Goal: Task Accomplishment & Management: Manage account settings

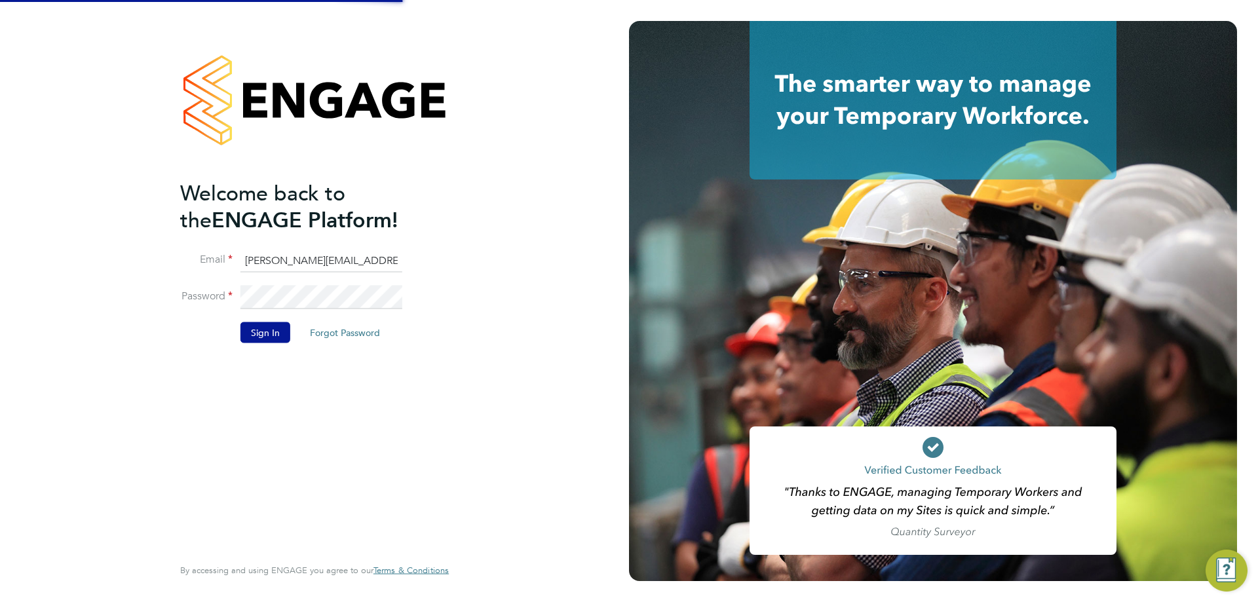
click at [259, 333] on button "Sign In" at bounding box center [265, 332] width 50 height 21
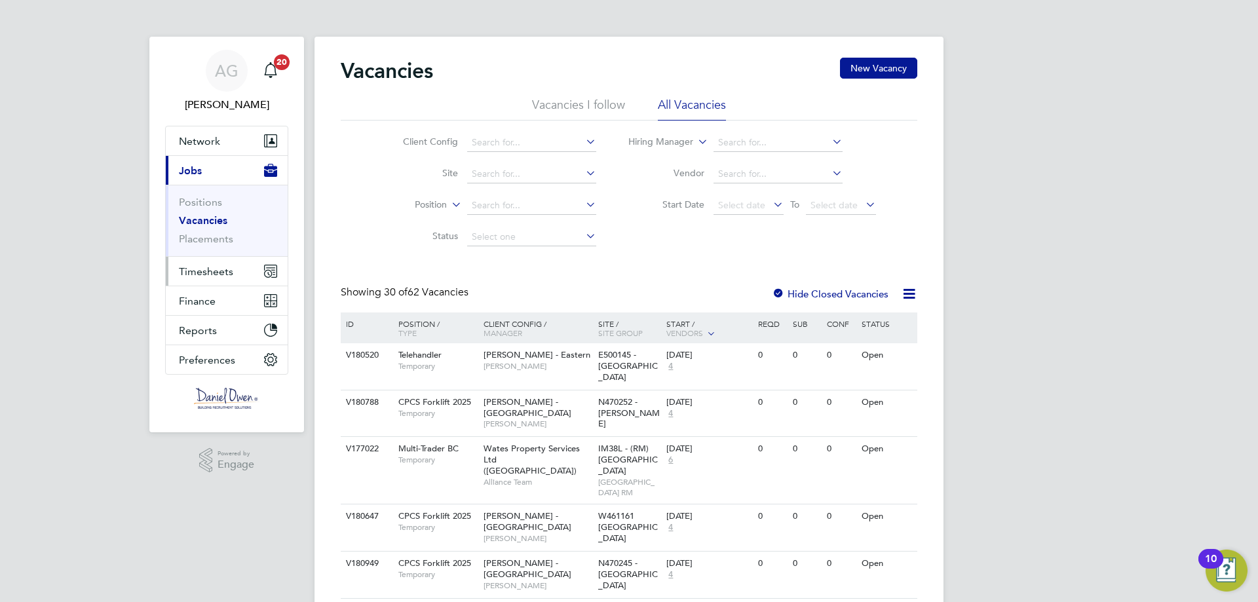
click at [215, 272] on span "Timesheets" at bounding box center [206, 271] width 54 height 12
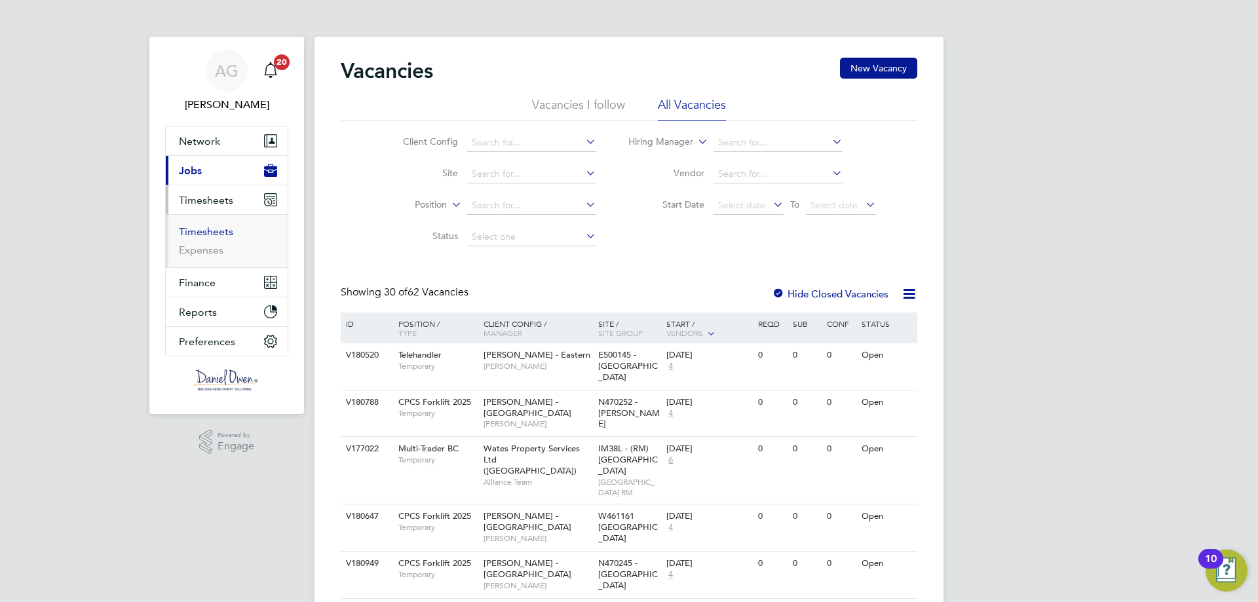
click at [221, 235] on link "Timesheets" at bounding box center [206, 231] width 54 height 12
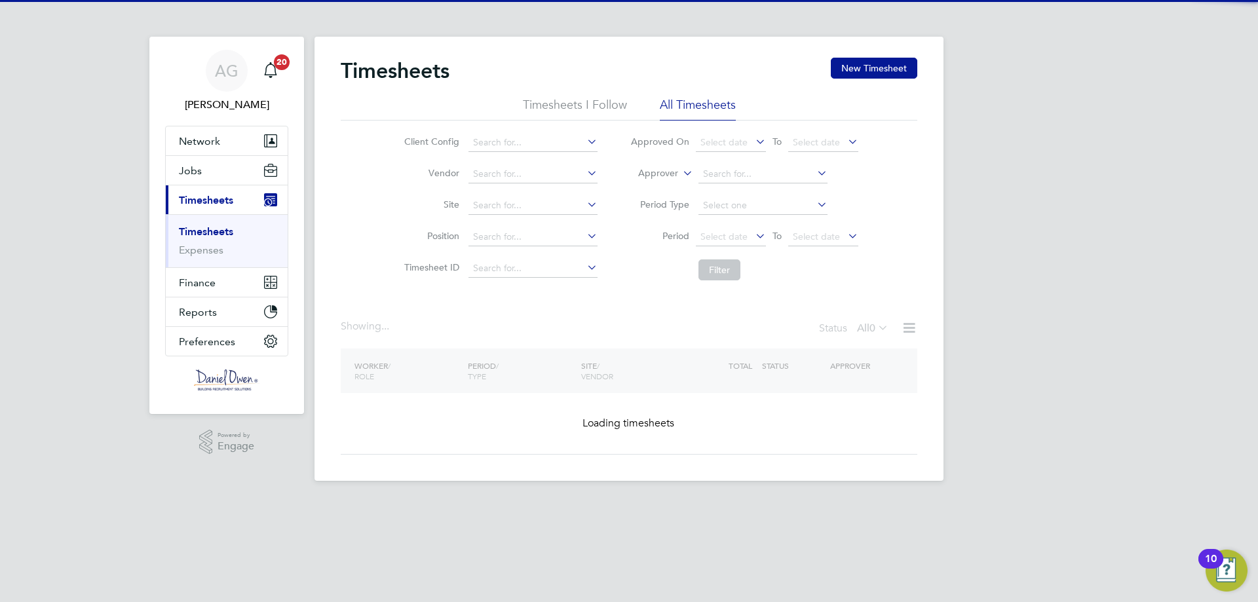
click at [671, 168] on label "Approver" at bounding box center [648, 173] width 59 height 13
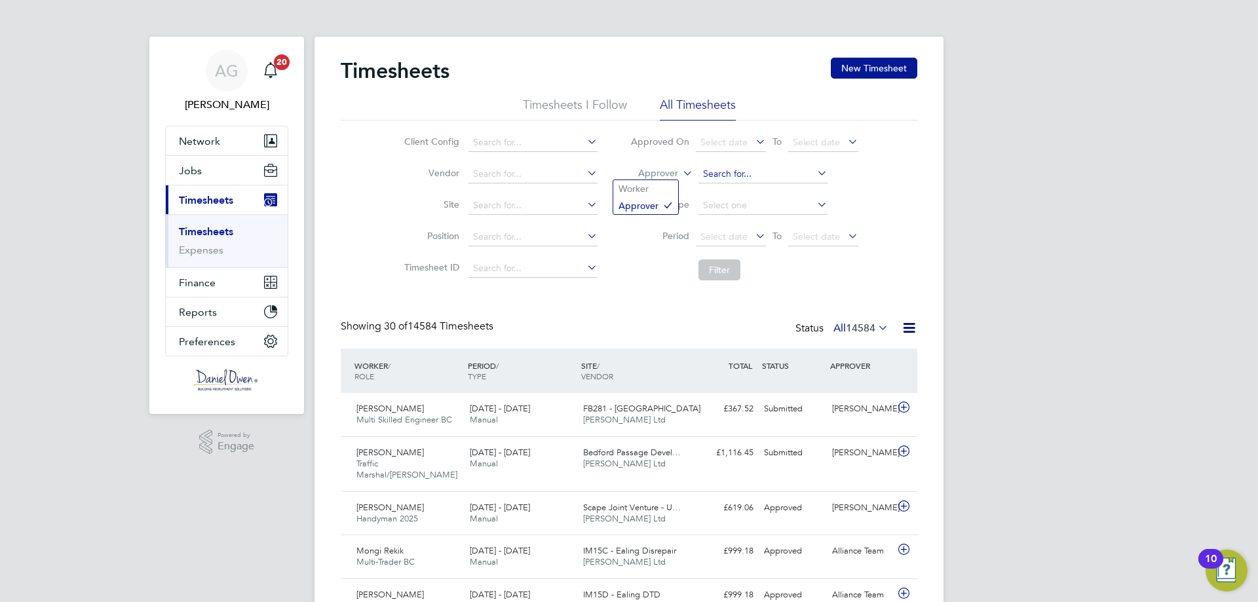
click at [733, 177] on input at bounding box center [762, 174] width 129 height 18
click at [729, 189] on b "Alliance" at bounding box center [719, 192] width 35 height 11
type input "Alliance Team"
drag, startPoint x: 717, startPoint y: 275, endPoint x: 726, endPoint y: 280, distance: 10.3
click at [719, 275] on button "Filter" at bounding box center [719, 269] width 42 height 21
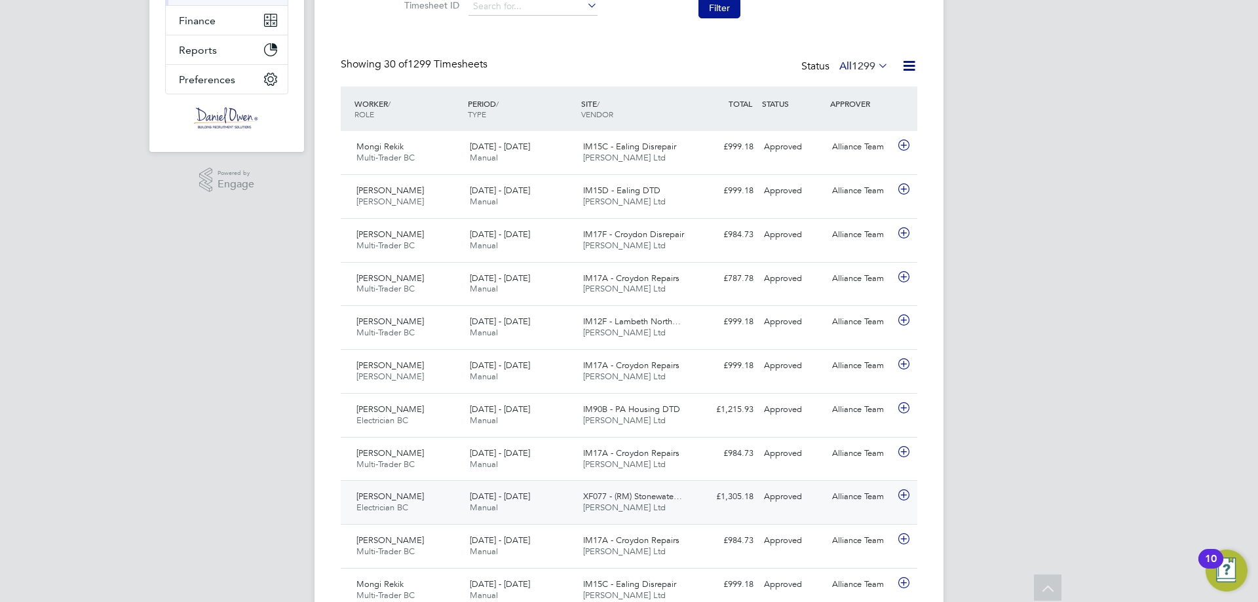
click at [519, 500] on div "[DATE] - [DATE] Manual" at bounding box center [520, 502] width 113 height 33
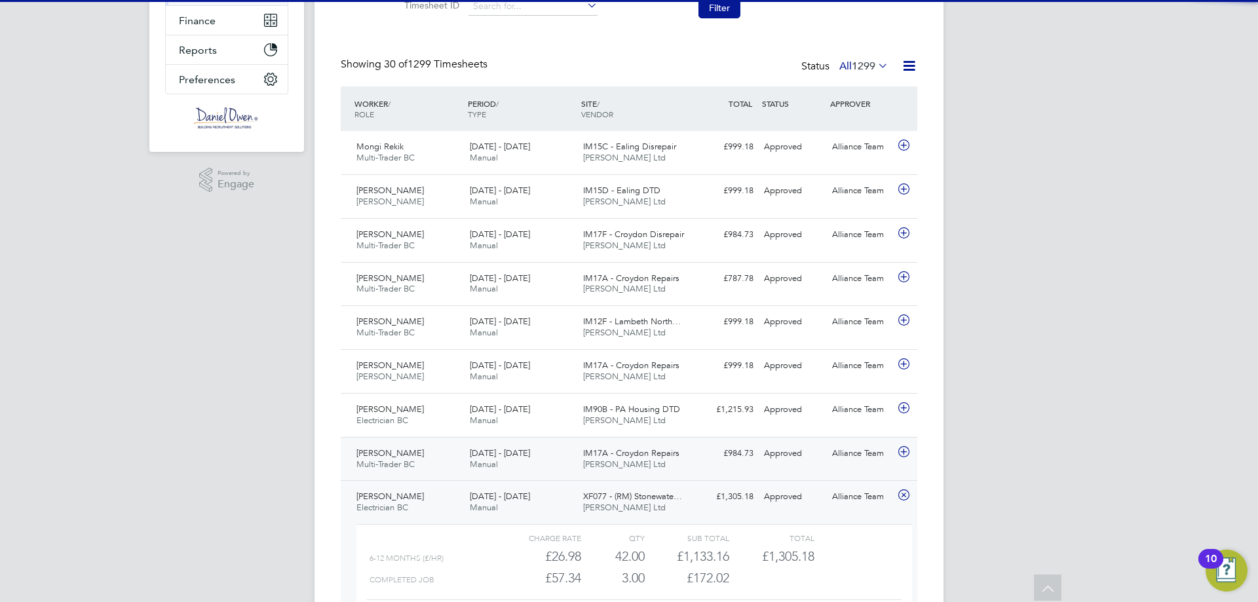
click at [543, 454] on div "[DATE] - [DATE] Manual" at bounding box center [520, 459] width 113 height 33
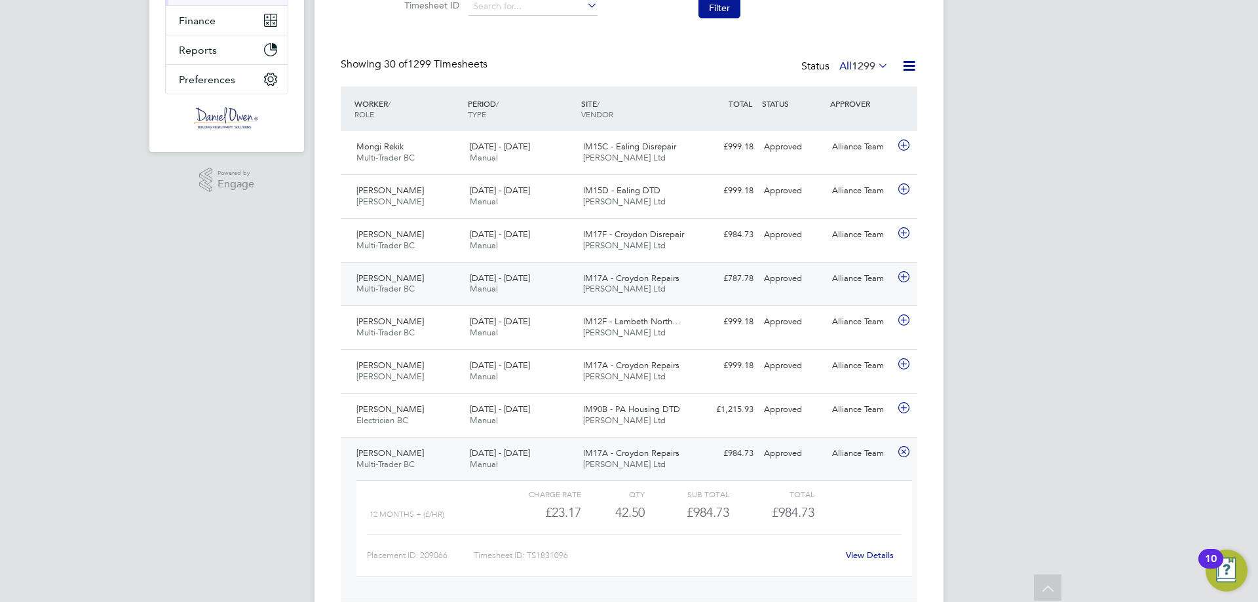
click at [502, 276] on span "[DATE] - [DATE]" at bounding box center [500, 277] width 60 height 11
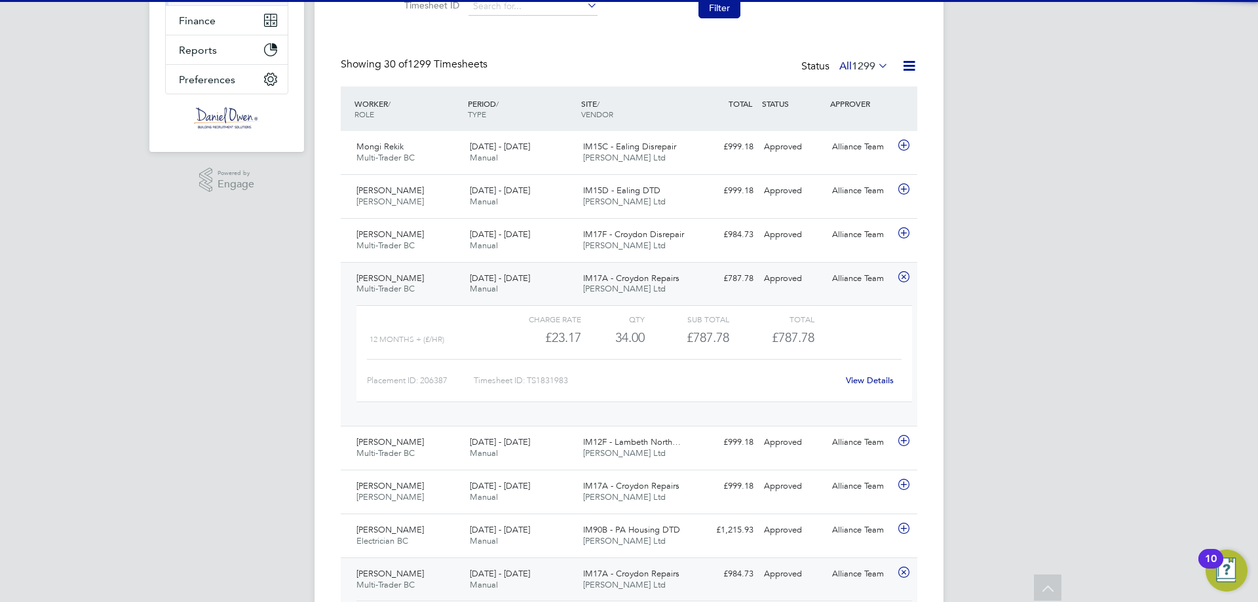
click at [501, 276] on span "[DATE] - [DATE]" at bounding box center [500, 277] width 60 height 11
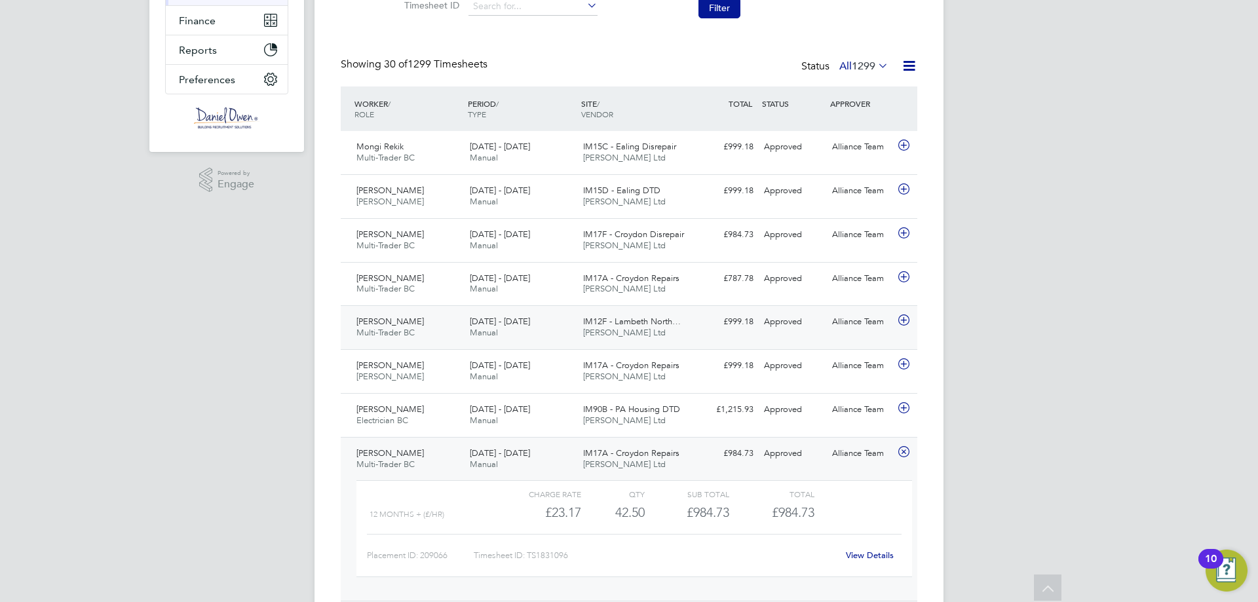
drag, startPoint x: 518, startPoint y: 324, endPoint x: 544, endPoint y: 325, distance: 26.2
click at [518, 324] on span "[DATE] - [DATE]" at bounding box center [500, 321] width 60 height 11
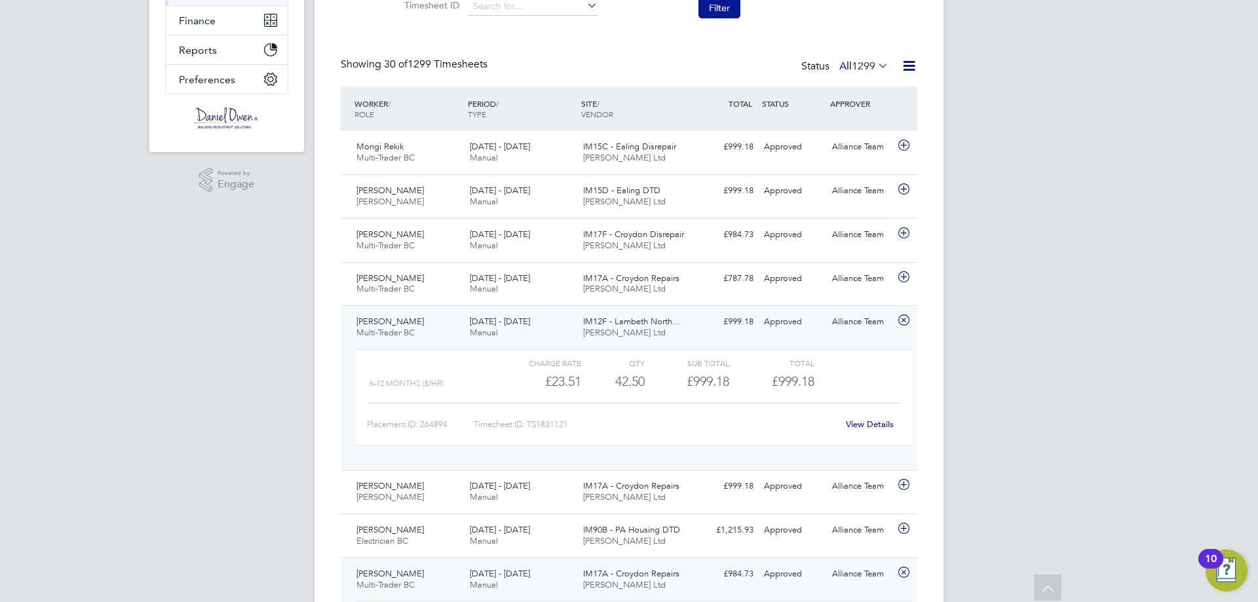
click at [568, 320] on div "[DATE] - [DATE] Manual" at bounding box center [520, 327] width 113 height 33
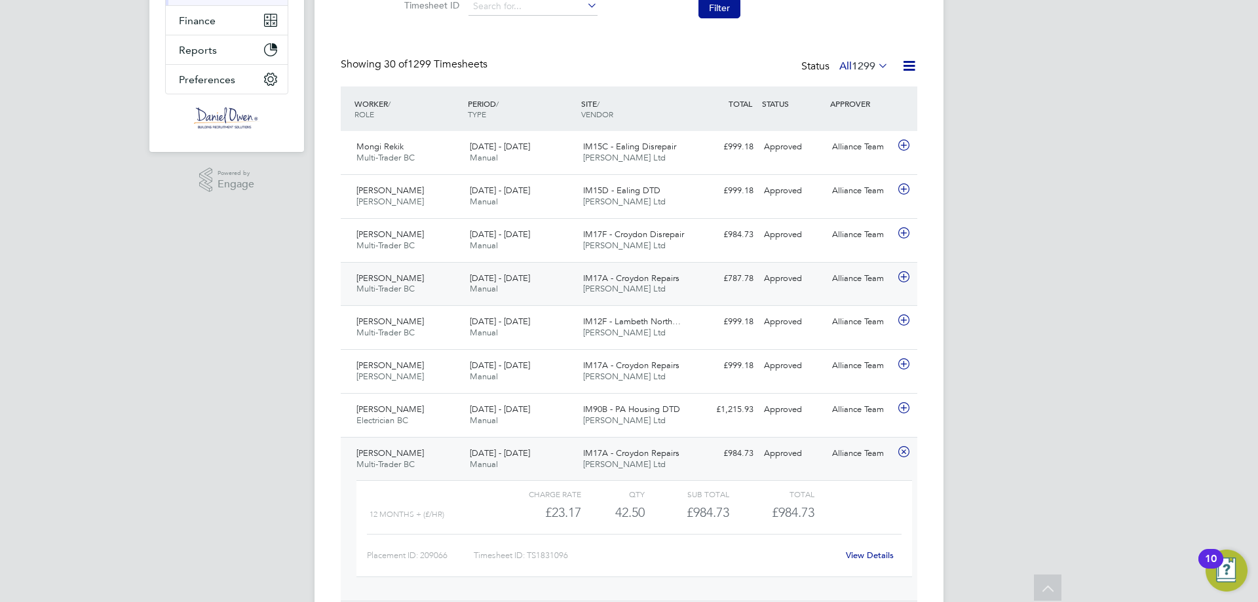
click at [546, 287] on div "[DATE] - [DATE] Manual" at bounding box center [520, 284] width 113 height 33
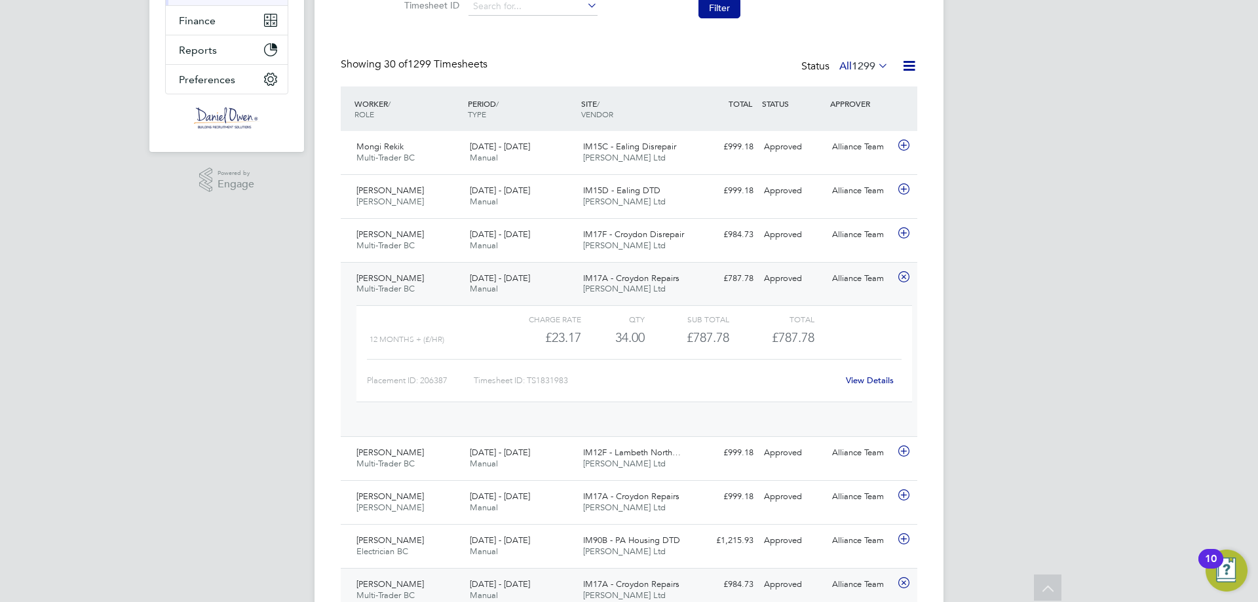
scroll to position [22, 128]
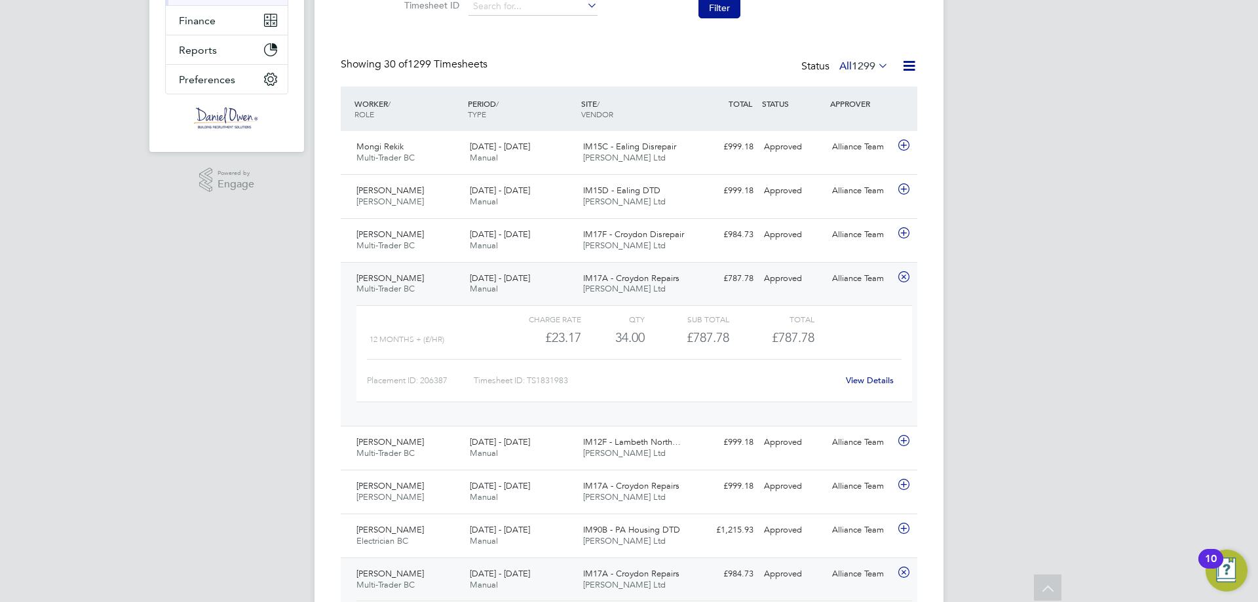
click at [623, 271] on div "IM17A - Croydon Repairs [PERSON_NAME] Ltd" at bounding box center [634, 284] width 113 height 33
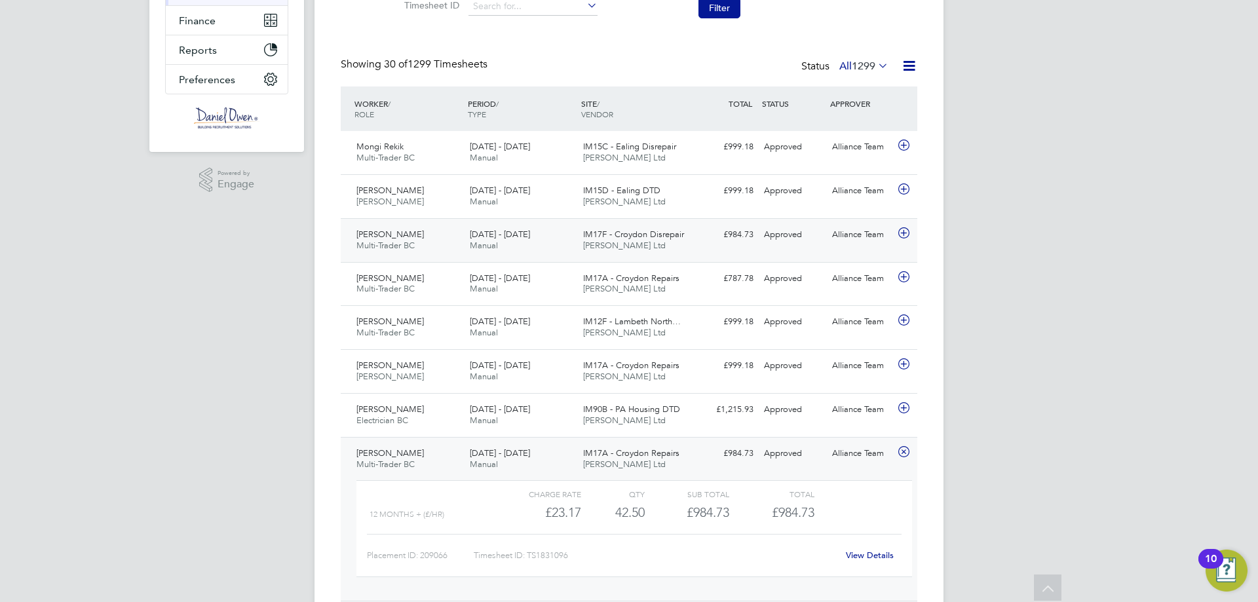
click at [608, 234] on span "IM17F - Croydon Disrepair" at bounding box center [633, 234] width 101 height 11
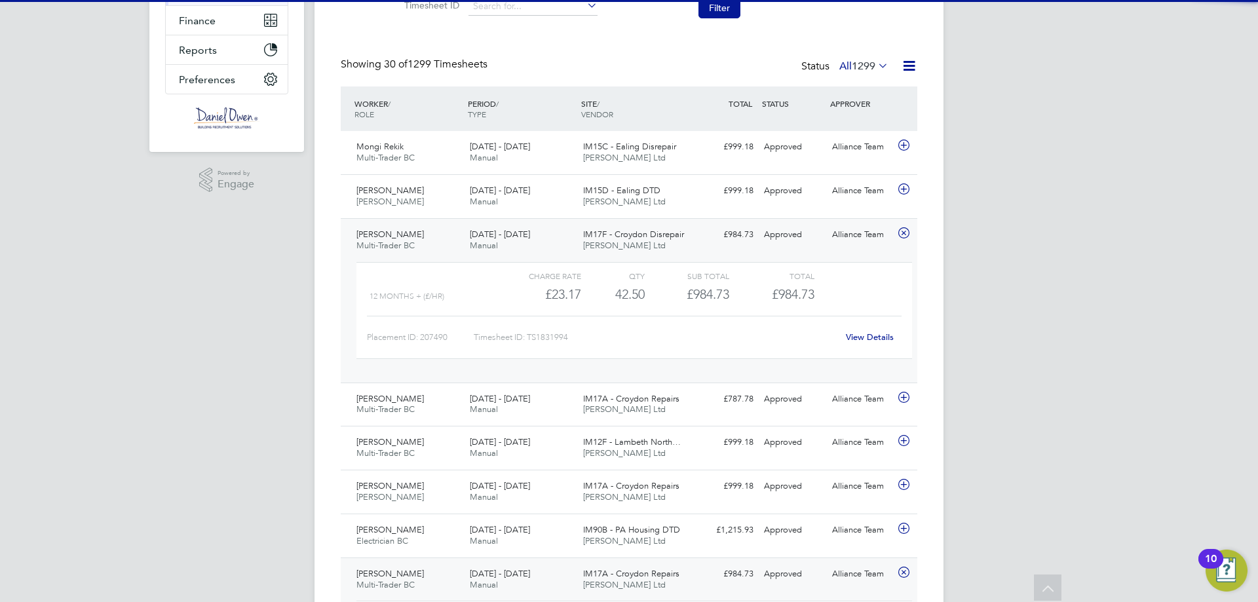
click at [607, 236] on span "IM17F - Croydon Disrepair" at bounding box center [633, 234] width 101 height 11
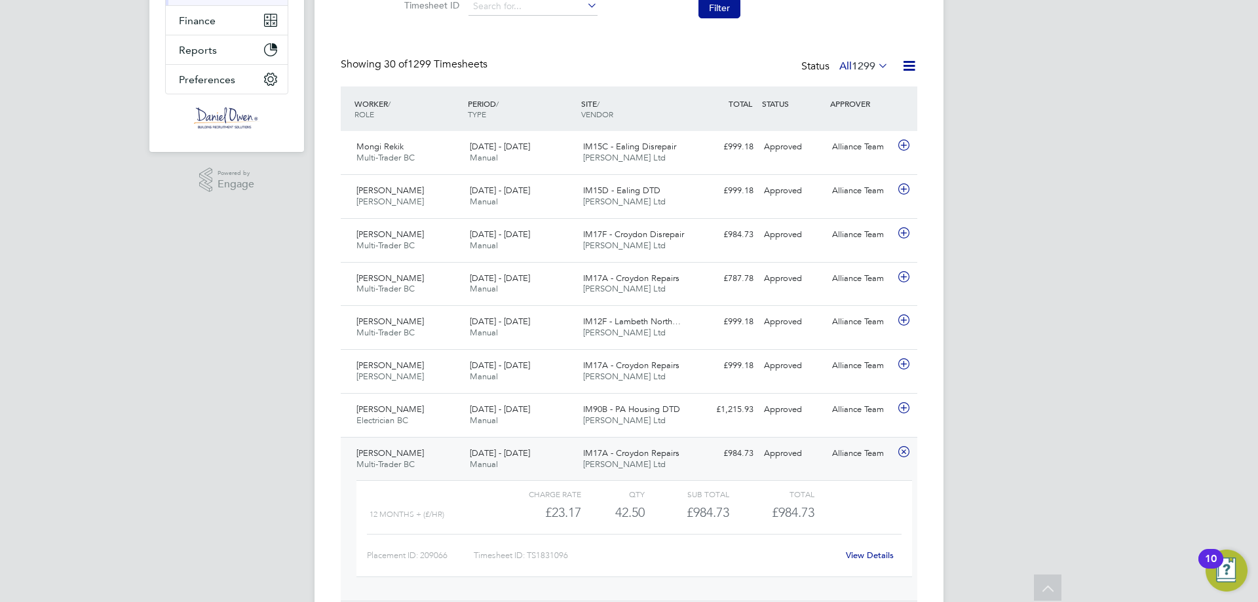
scroll to position [393, 0]
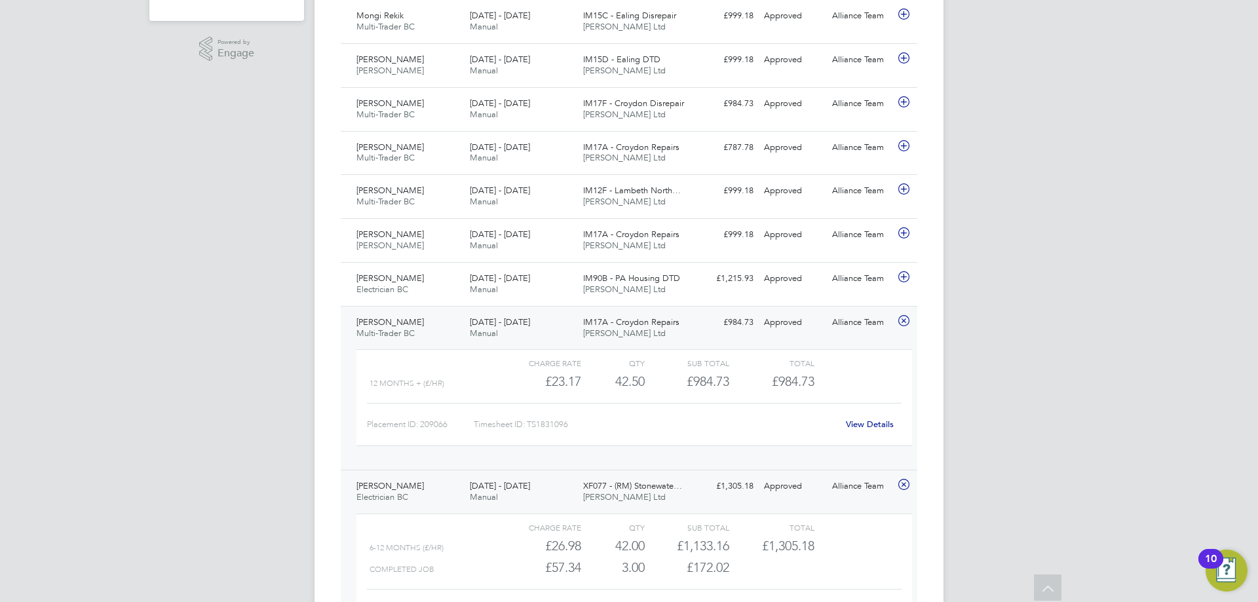
click at [528, 332] on div "[DATE] - [DATE] Manual" at bounding box center [520, 328] width 113 height 33
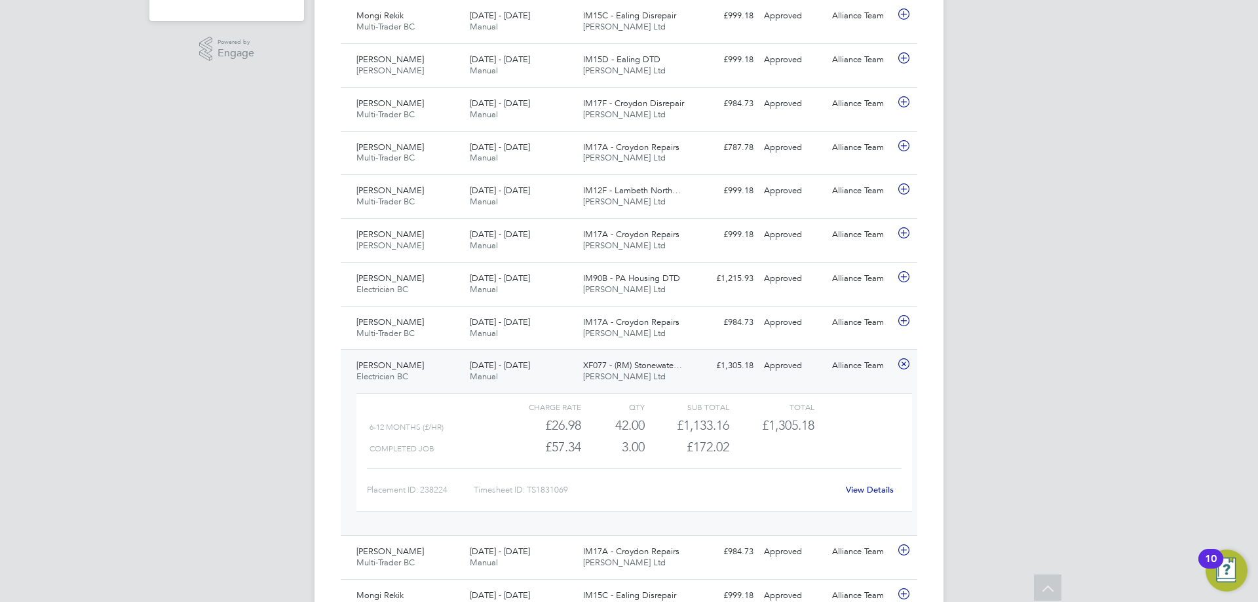
scroll to position [524, 0]
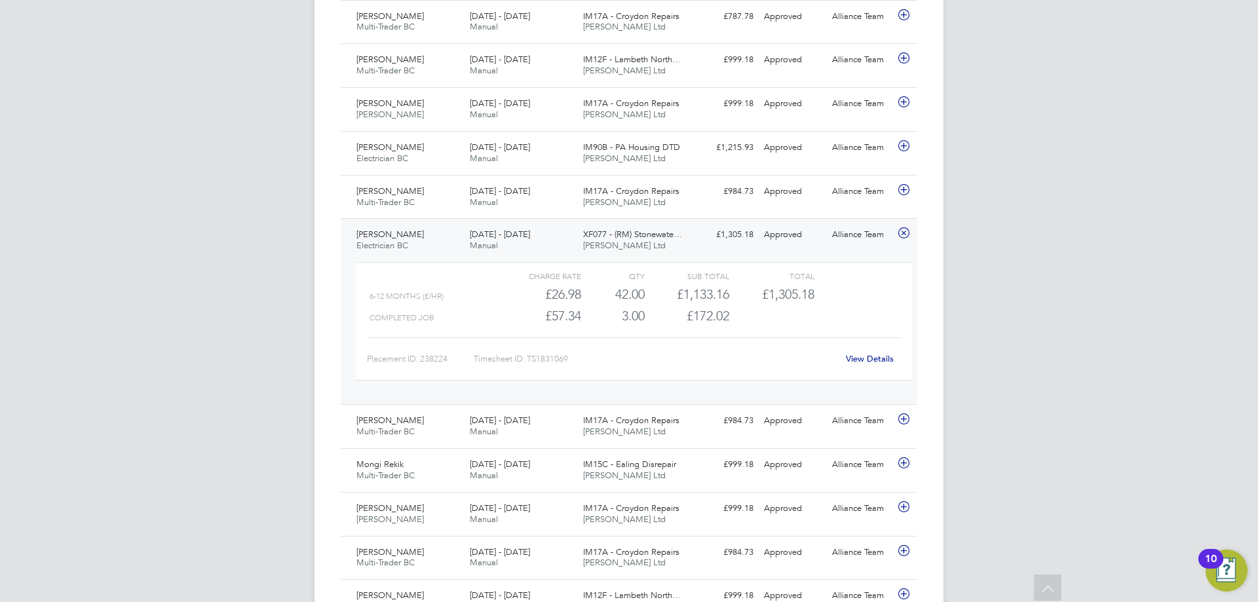
click at [872, 356] on link "View Details" at bounding box center [870, 358] width 48 height 11
click at [556, 243] on div "[DATE] - [DATE] Manual" at bounding box center [520, 240] width 113 height 33
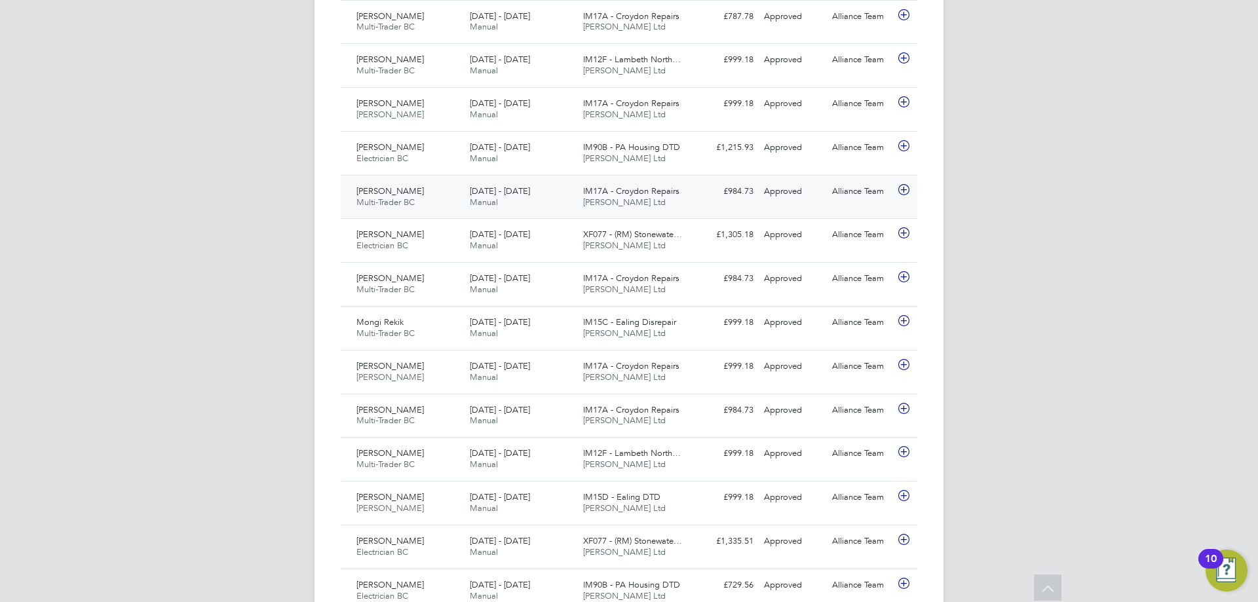
drag, startPoint x: 479, startPoint y: 200, endPoint x: 945, endPoint y: 168, distance: 466.8
click at [479, 200] on span "Manual" at bounding box center [484, 201] width 28 height 11
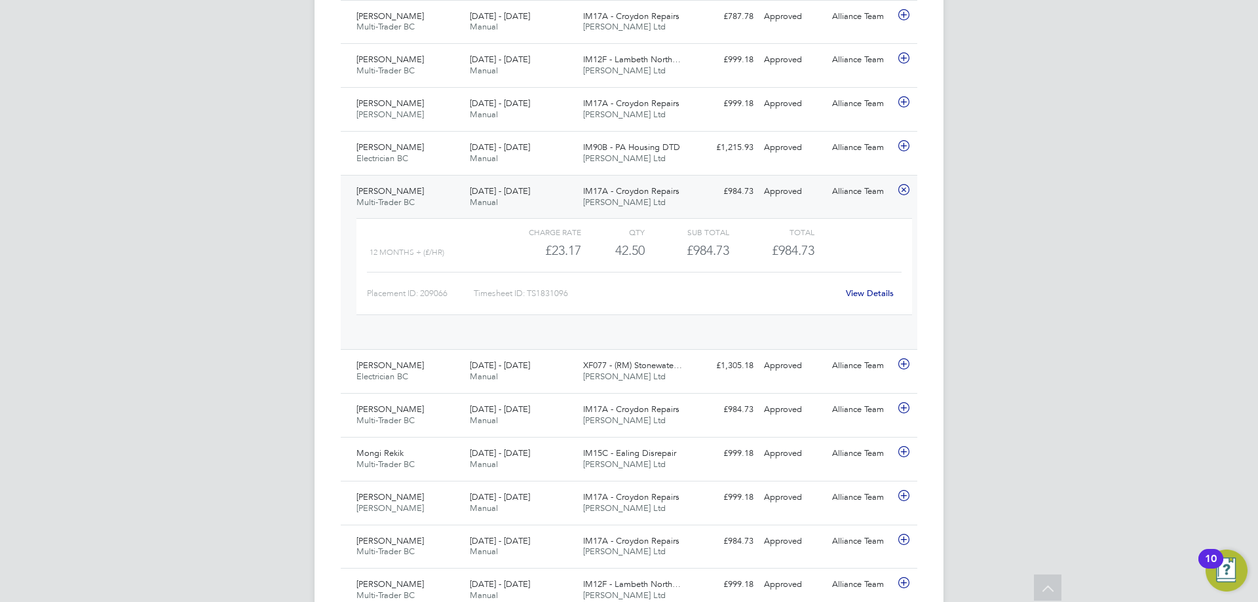
scroll to position [22, 128]
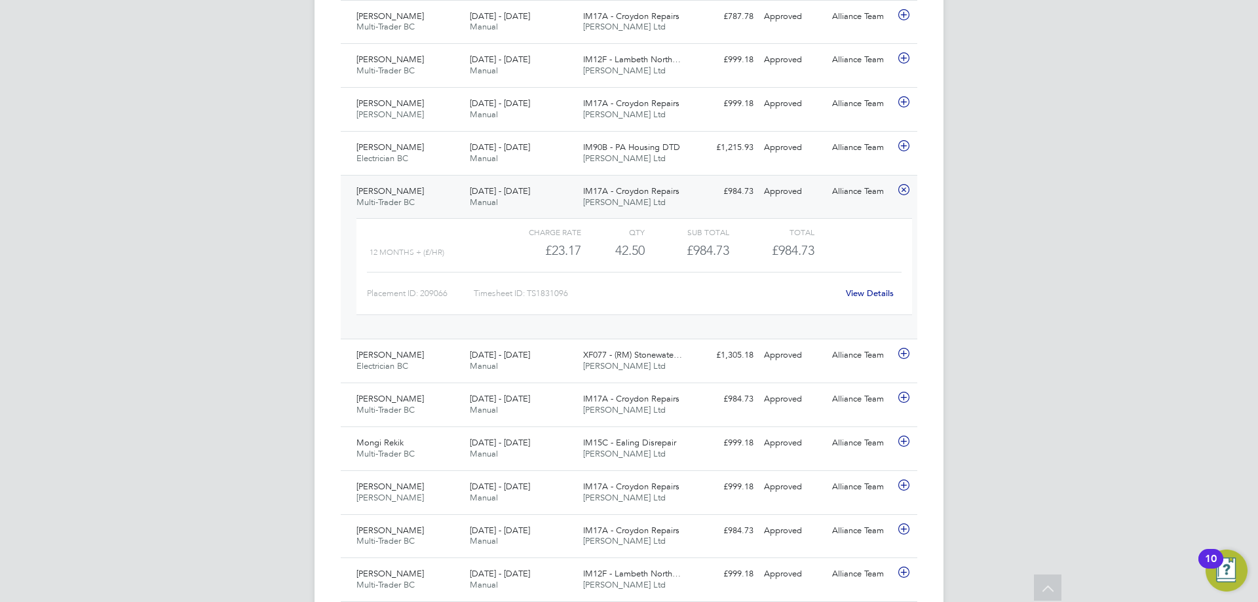
drag, startPoint x: 667, startPoint y: 200, endPoint x: 691, endPoint y: 195, distance: 24.7
click at [667, 200] on div "IM17A - Croydon Repairs [PERSON_NAME] Ltd" at bounding box center [634, 197] width 113 height 33
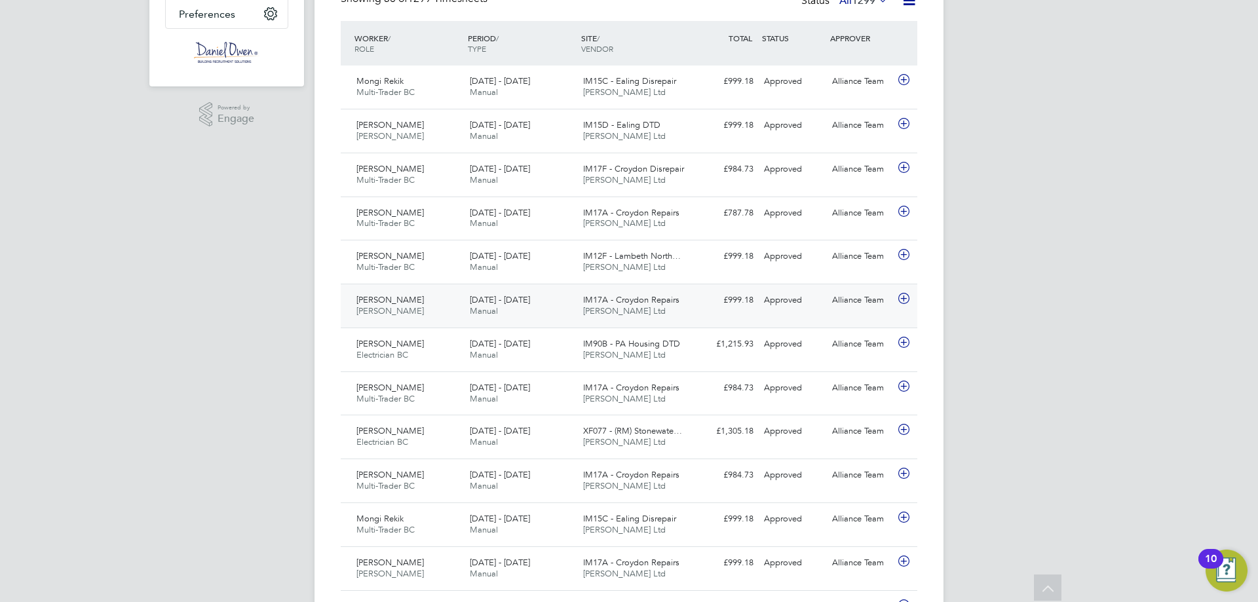
scroll to position [262, 0]
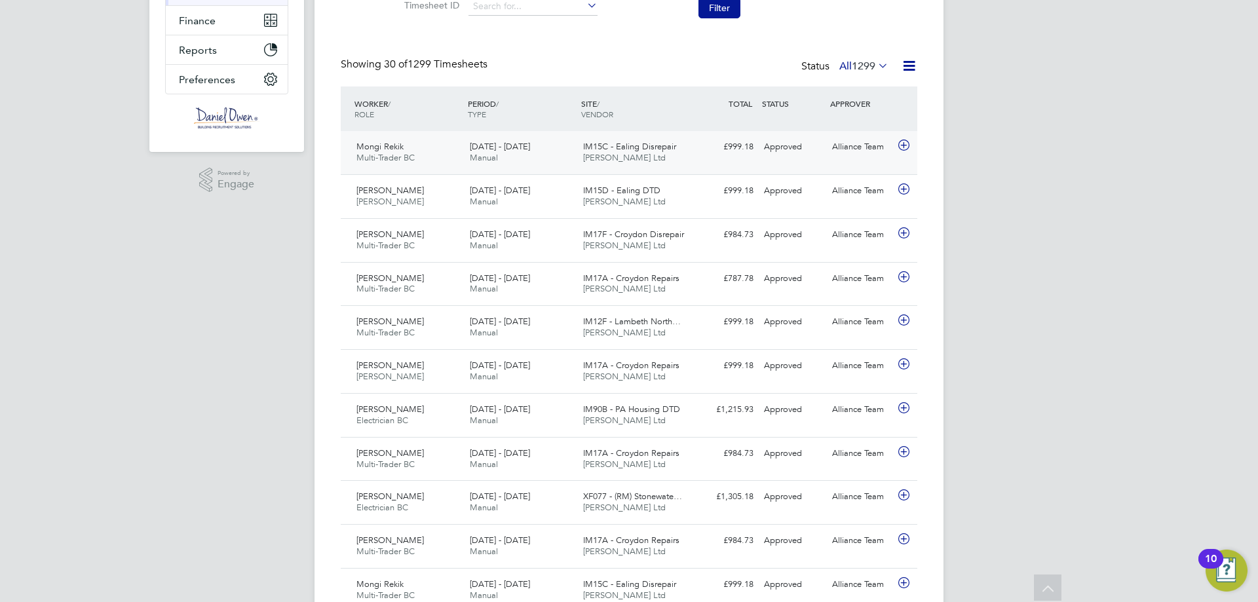
click at [462, 164] on div "Mongi Rekik Multi-Trader BC [DATE] - [DATE]" at bounding box center [407, 152] width 113 height 33
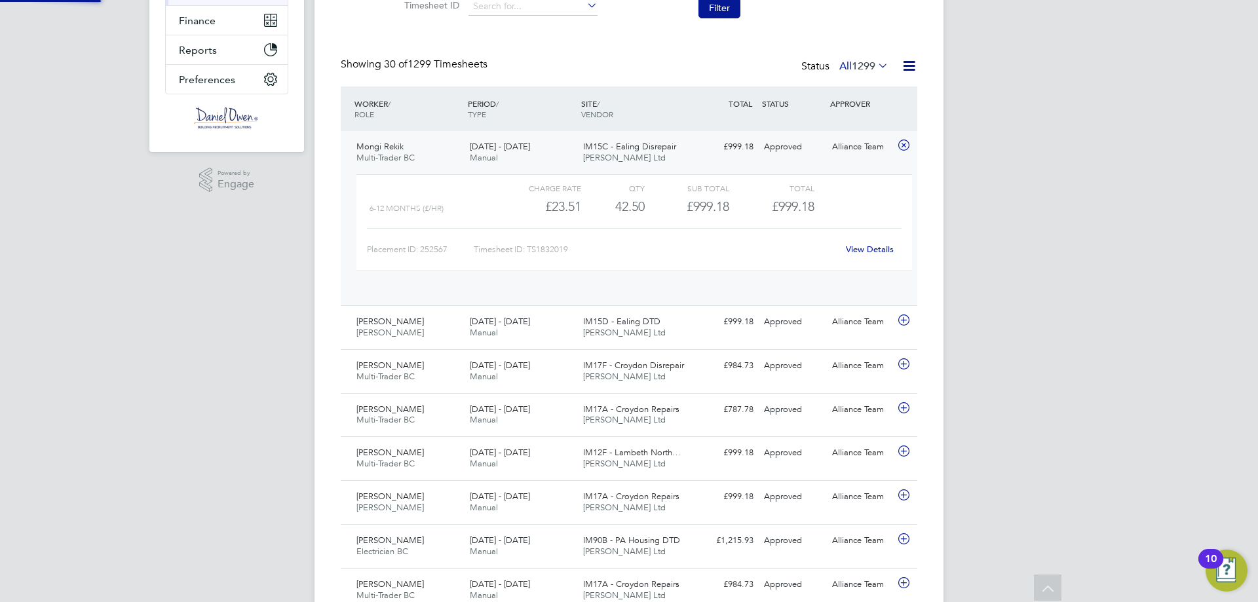
scroll to position [22, 128]
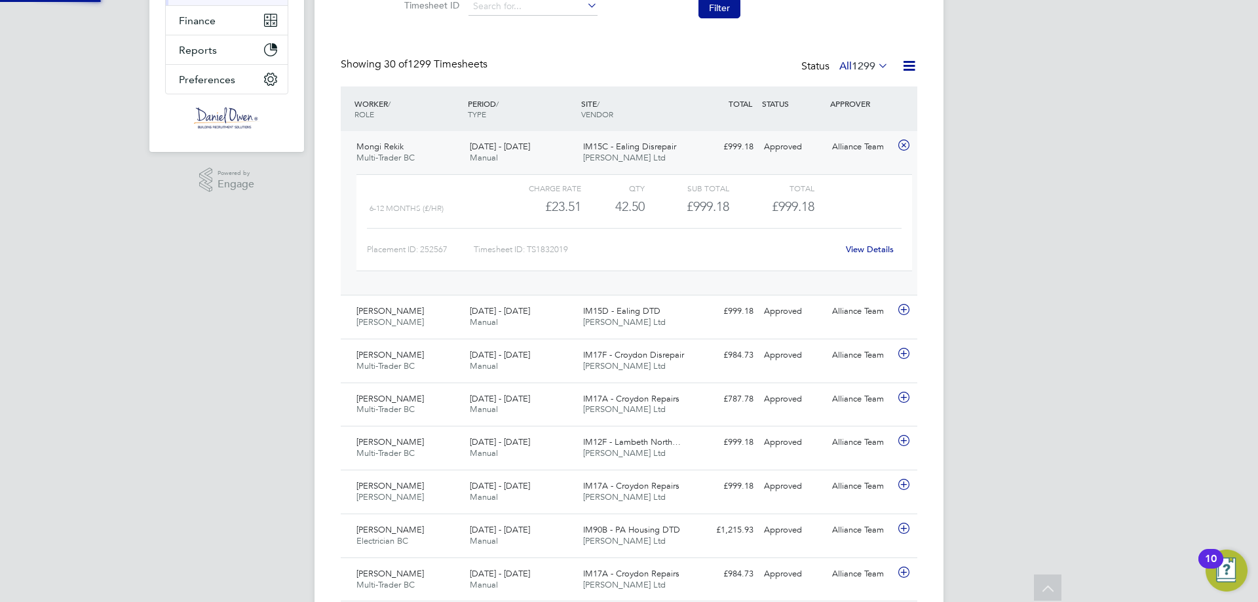
click at [507, 154] on div "[DATE] - [DATE] Manual" at bounding box center [520, 152] width 113 height 33
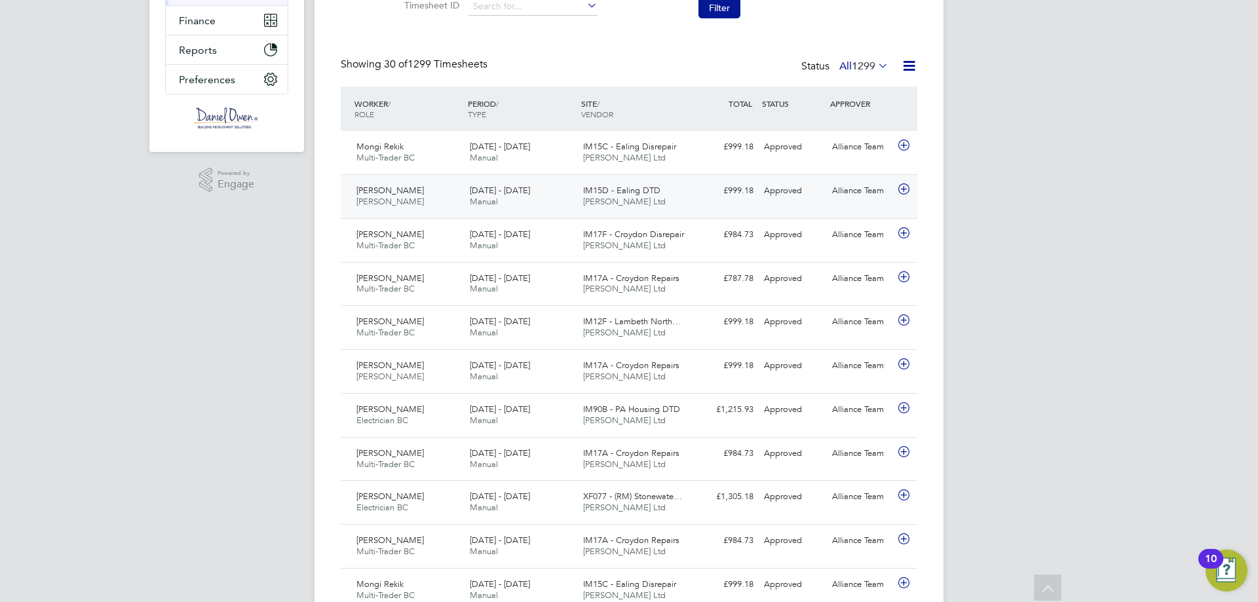
click at [522, 206] on div "[DATE] - [DATE] Manual" at bounding box center [520, 196] width 113 height 33
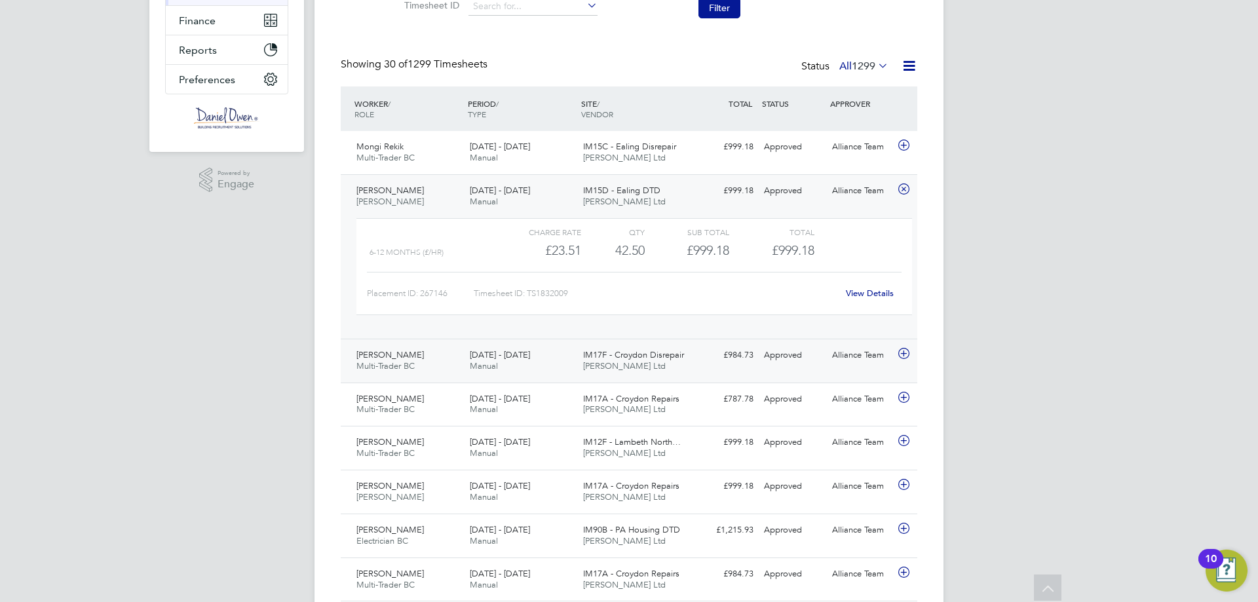
click at [401, 358] on span "[PERSON_NAME]" at bounding box center [389, 354] width 67 height 11
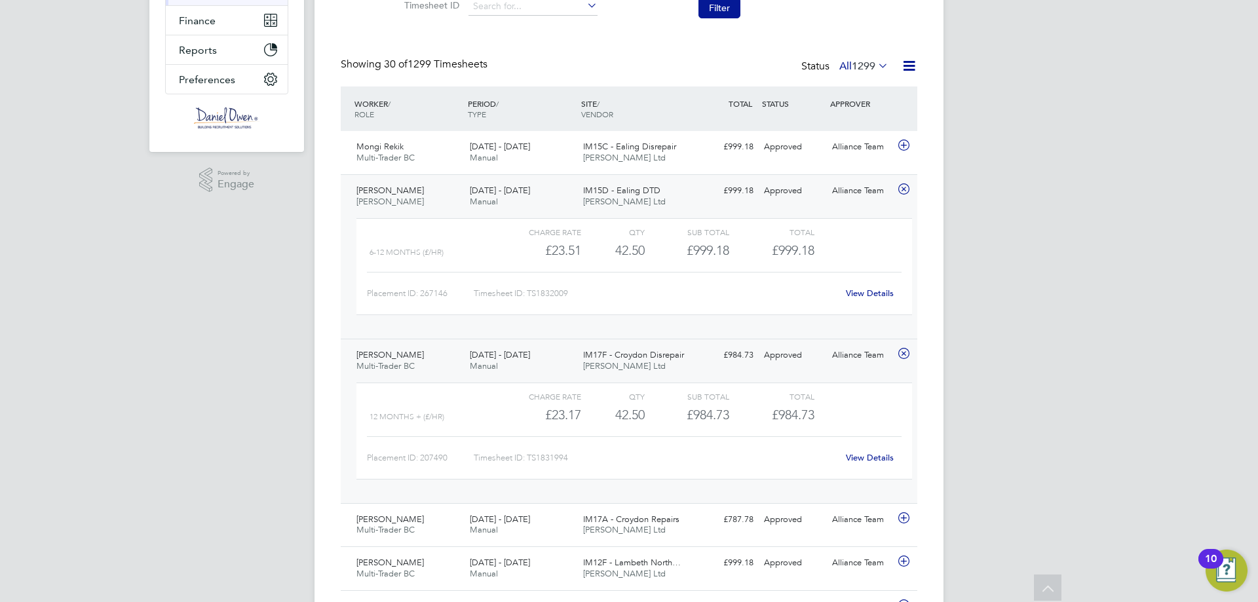
click at [530, 356] on span "[DATE] - [DATE]" at bounding box center [500, 354] width 60 height 11
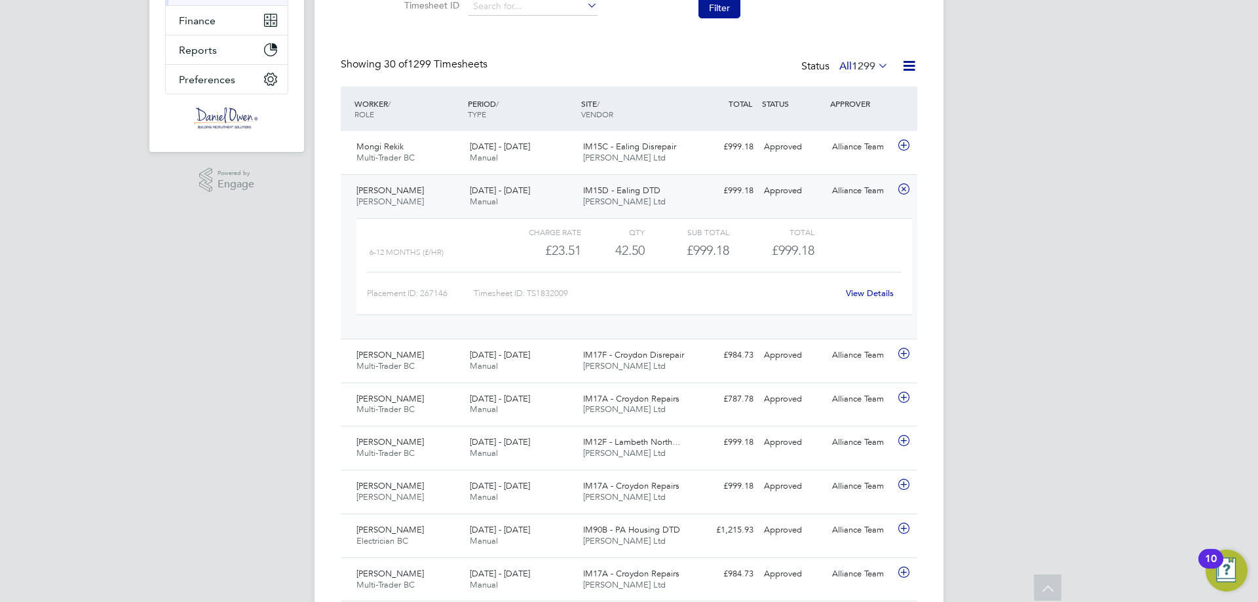
click at [525, 202] on div "[DATE] - [DATE] Manual" at bounding box center [520, 196] width 113 height 33
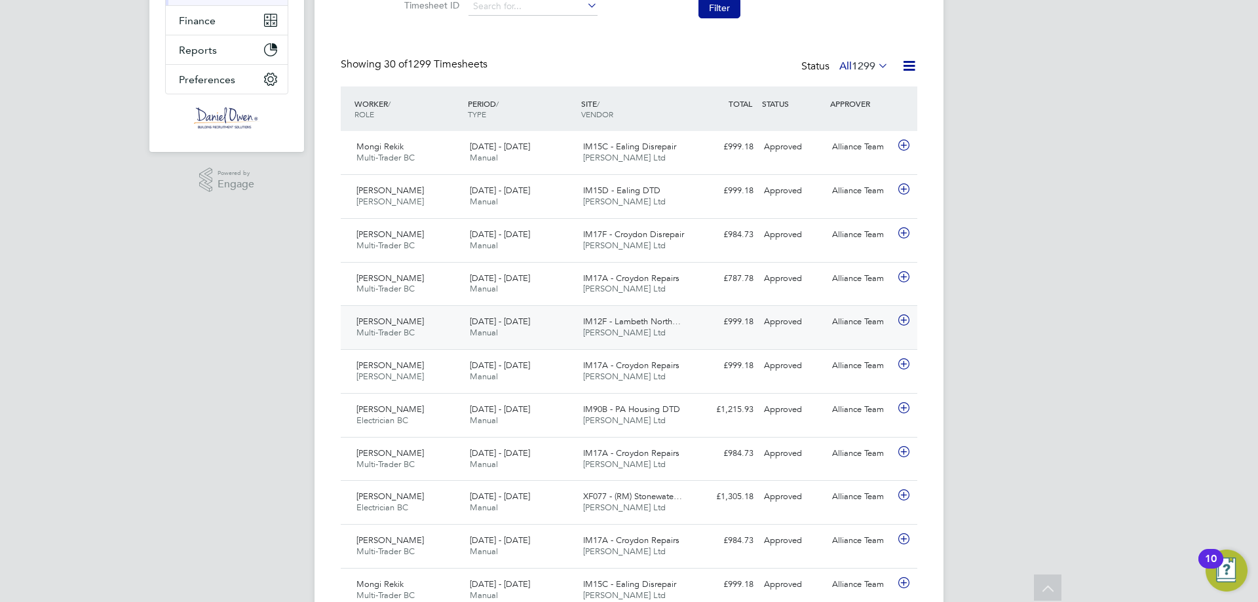
click at [503, 327] on div "[DATE] - [DATE] Manual" at bounding box center [520, 327] width 113 height 33
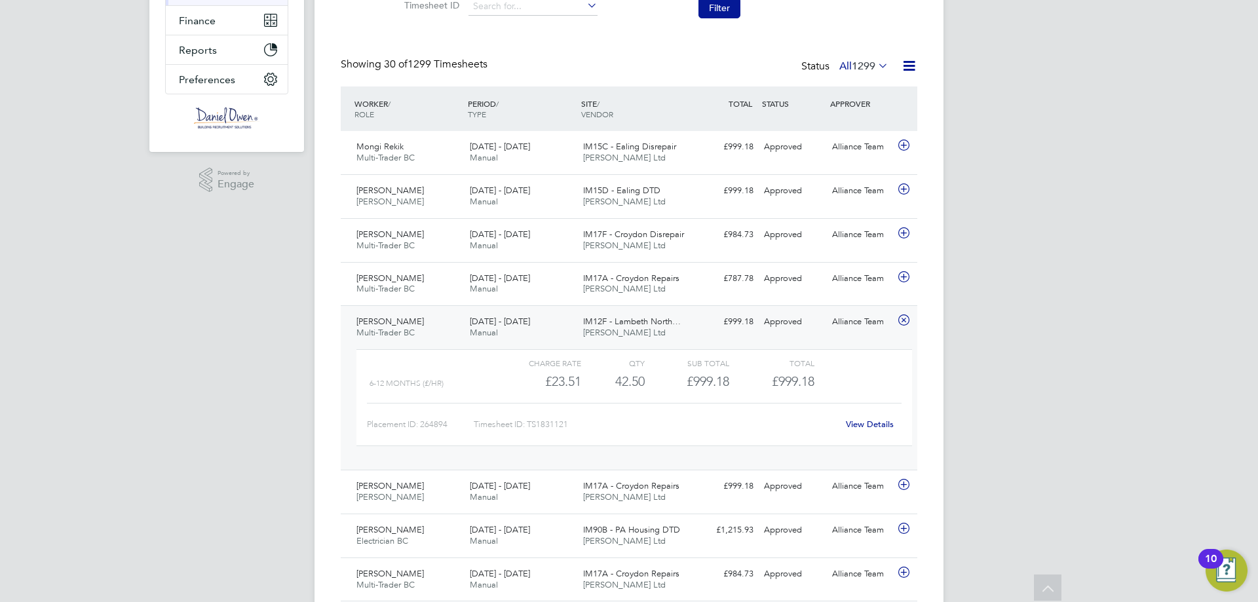
drag, startPoint x: 594, startPoint y: 324, endPoint x: 559, endPoint y: 372, distance: 59.6
click at [594, 323] on span "IM12F - Lambeth North…" at bounding box center [632, 321] width 98 height 11
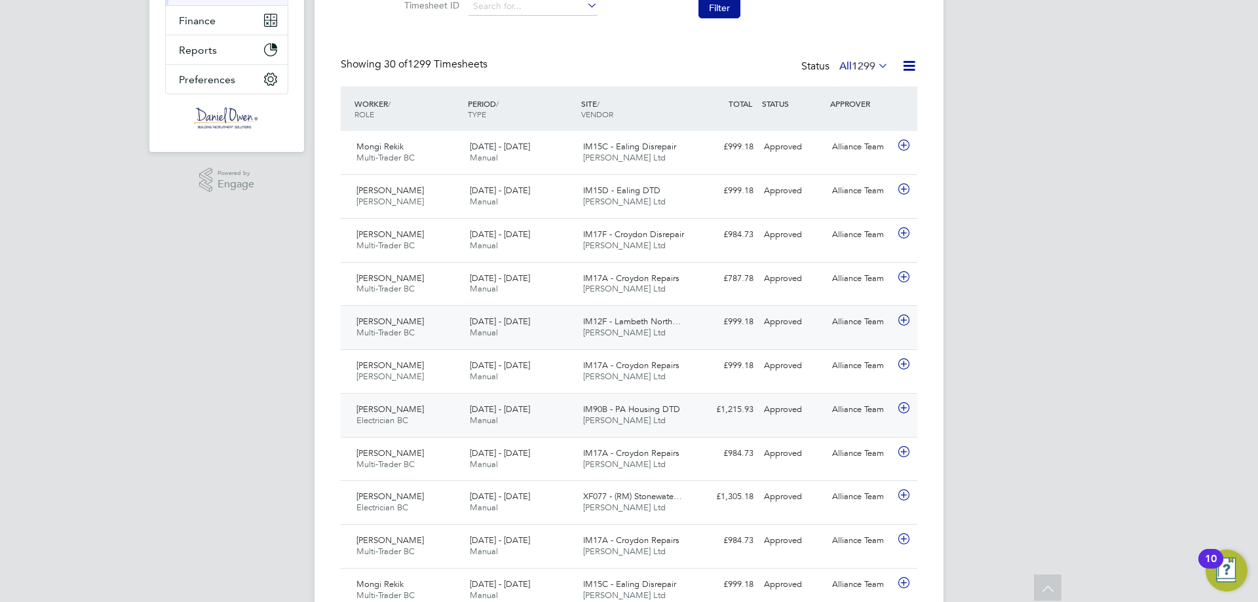
scroll to position [327, 0]
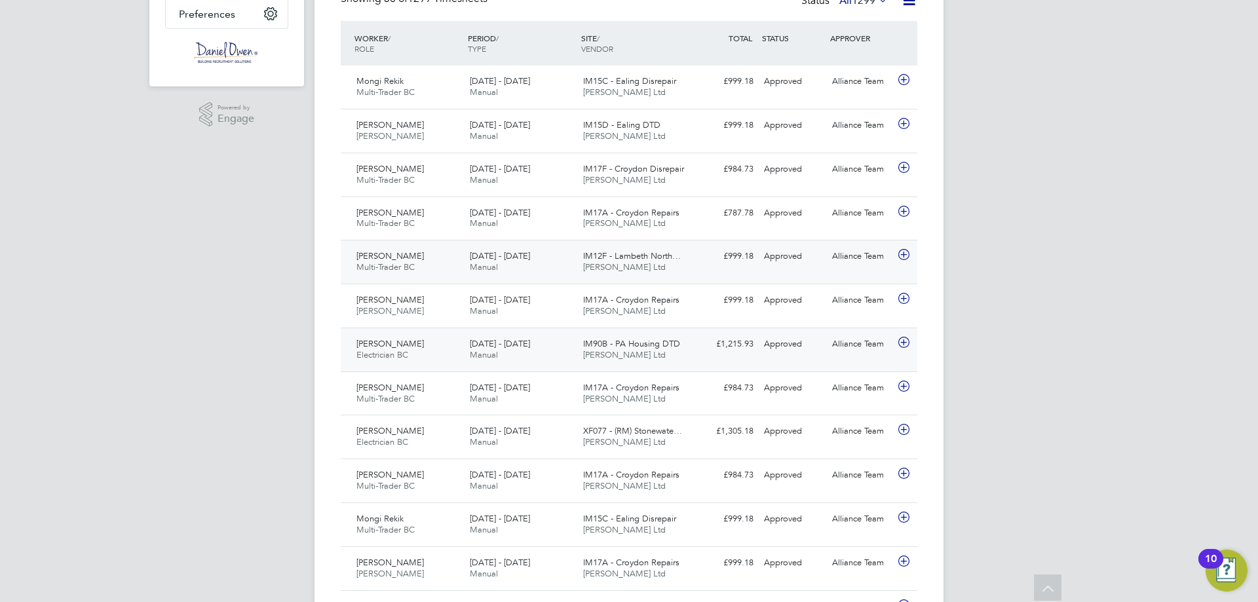
click at [540, 358] on div "[DATE] - [DATE] Manual" at bounding box center [520, 349] width 113 height 33
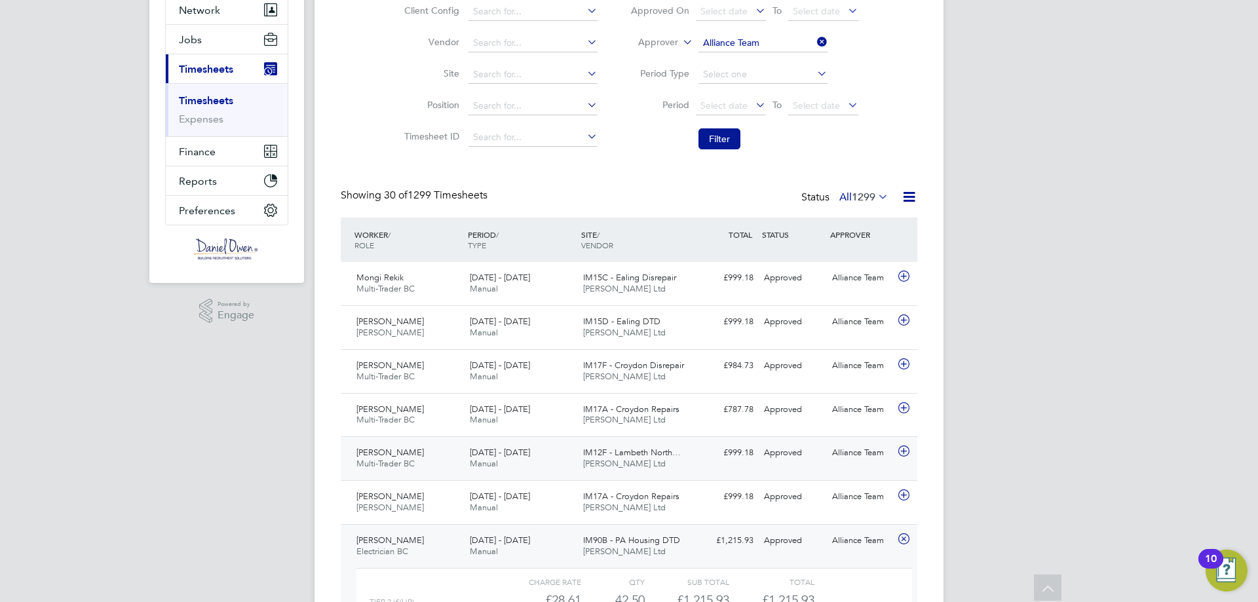
scroll to position [65, 0]
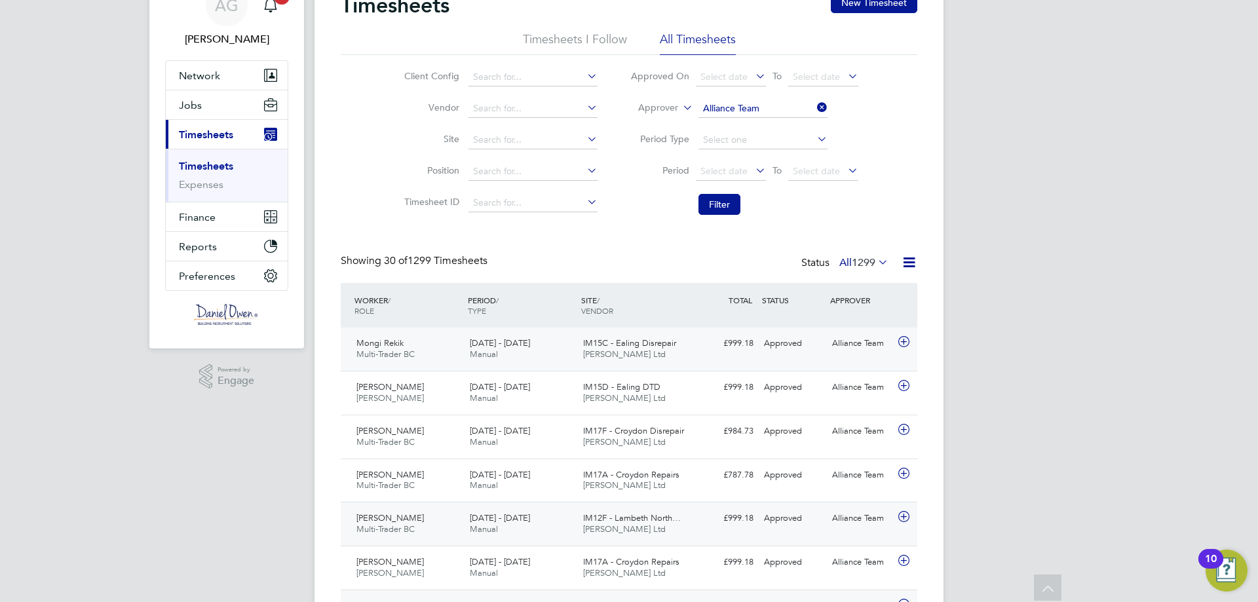
click at [571, 344] on div "[DATE] - [DATE] Manual" at bounding box center [520, 349] width 113 height 33
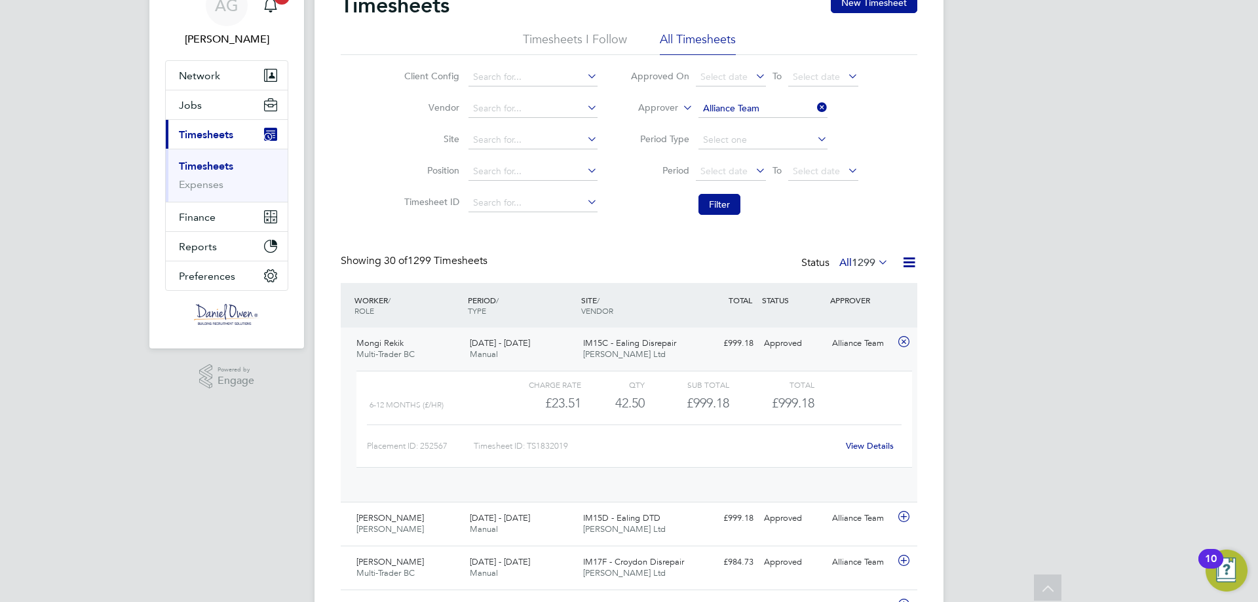
scroll to position [22, 128]
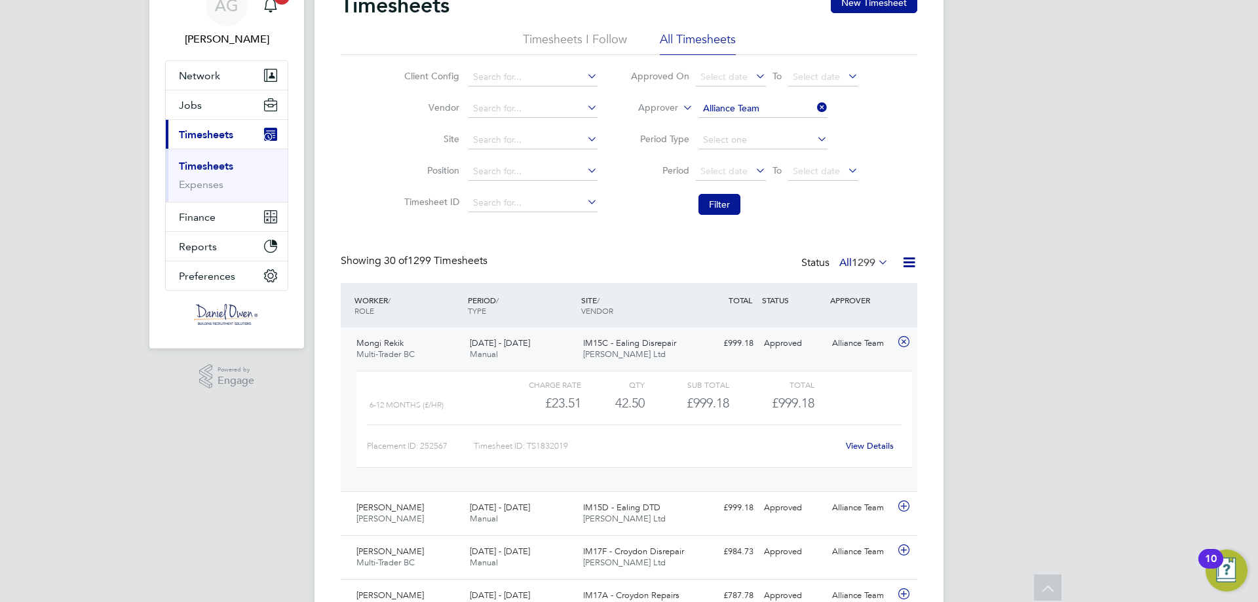
drag, startPoint x: 713, startPoint y: 343, endPoint x: 1231, endPoint y: 172, distance: 545.4
click at [714, 343] on div "£999.18 Approved" at bounding box center [724, 344] width 68 height 22
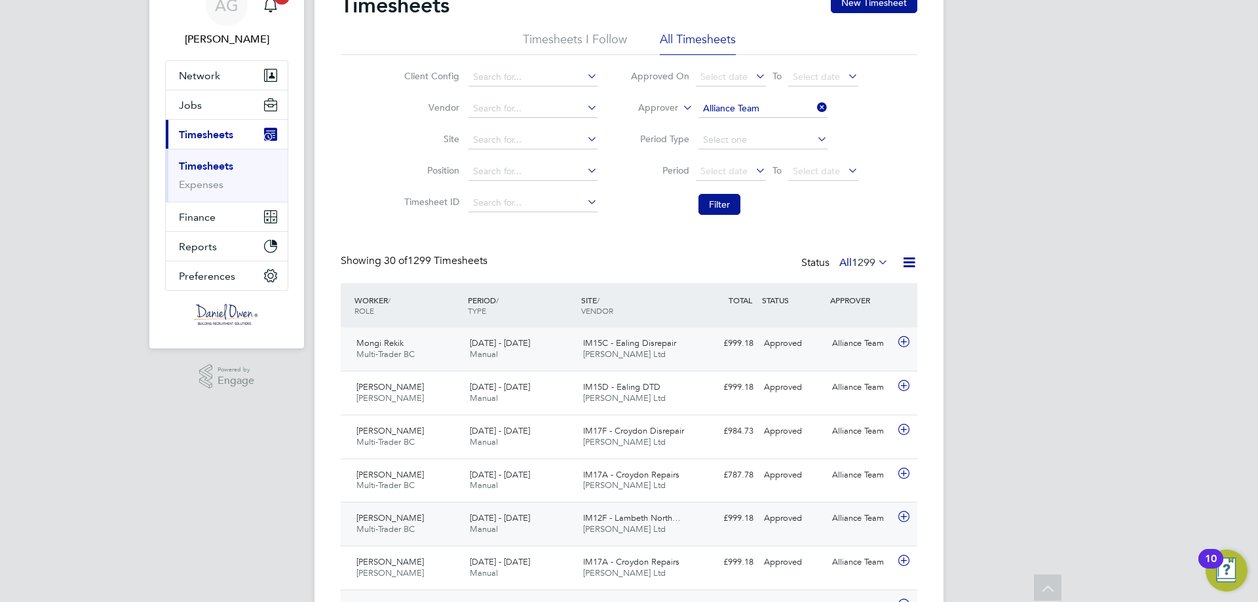
drag, startPoint x: 686, startPoint y: 356, endPoint x: 758, endPoint y: 378, distance: 74.8
click at [686, 356] on div "IM15C - Ealing Disrepair [PERSON_NAME] Ltd" at bounding box center [634, 349] width 113 height 33
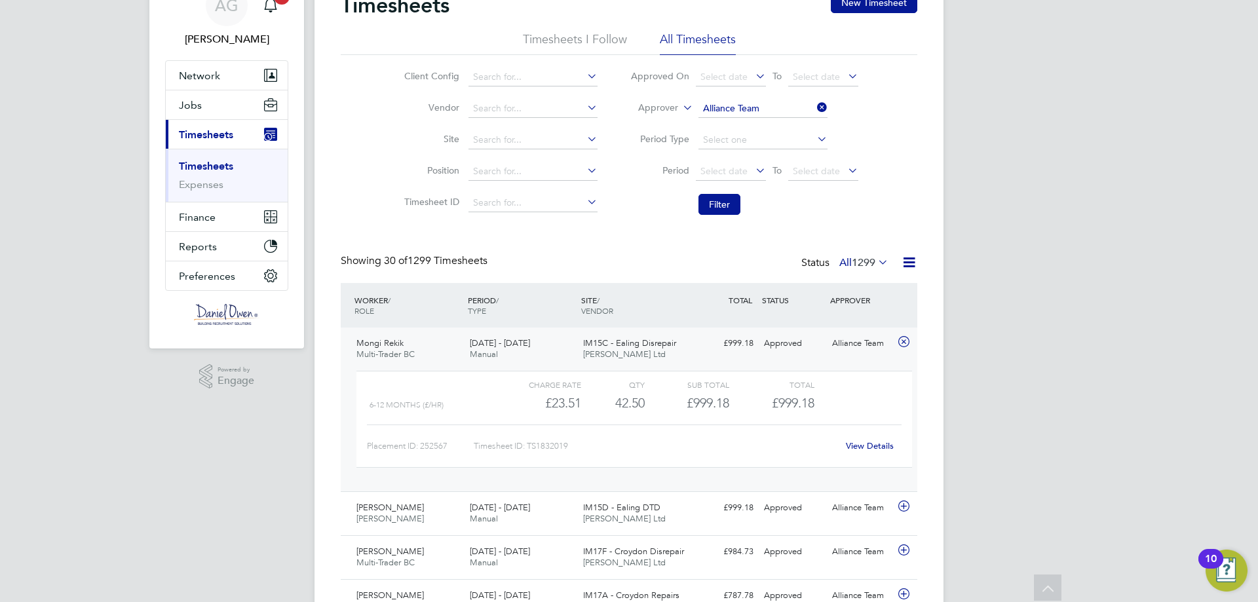
scroll to position [262, 0]
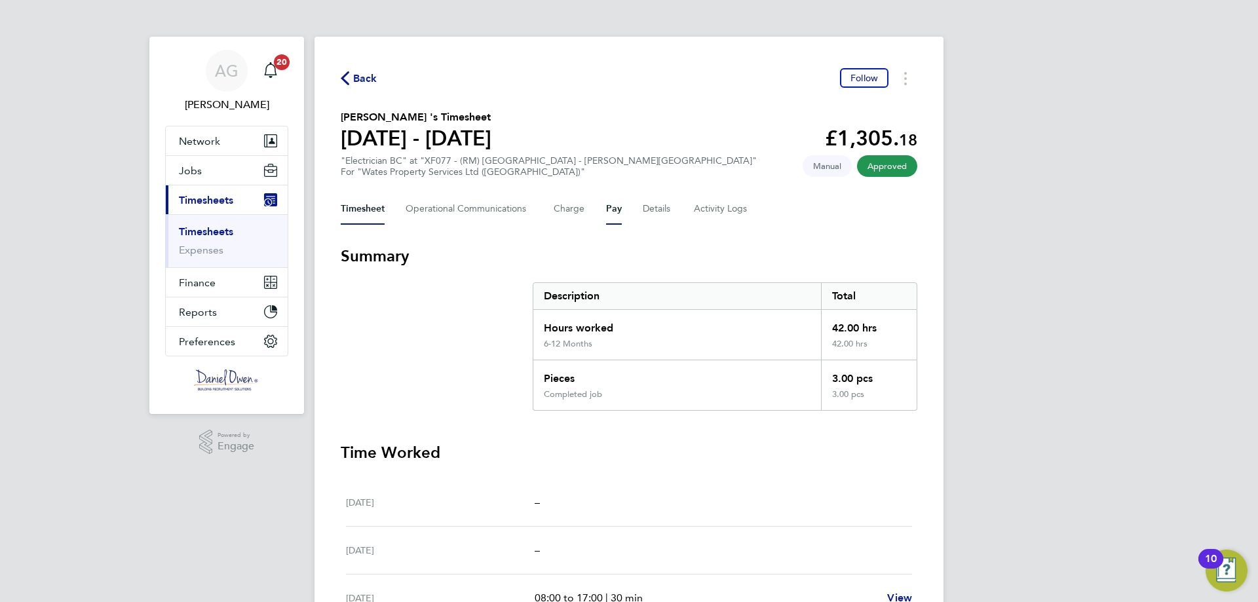
click at [617, 211] on button "Pay" at bounding box center [614, 208] width 16 height 31
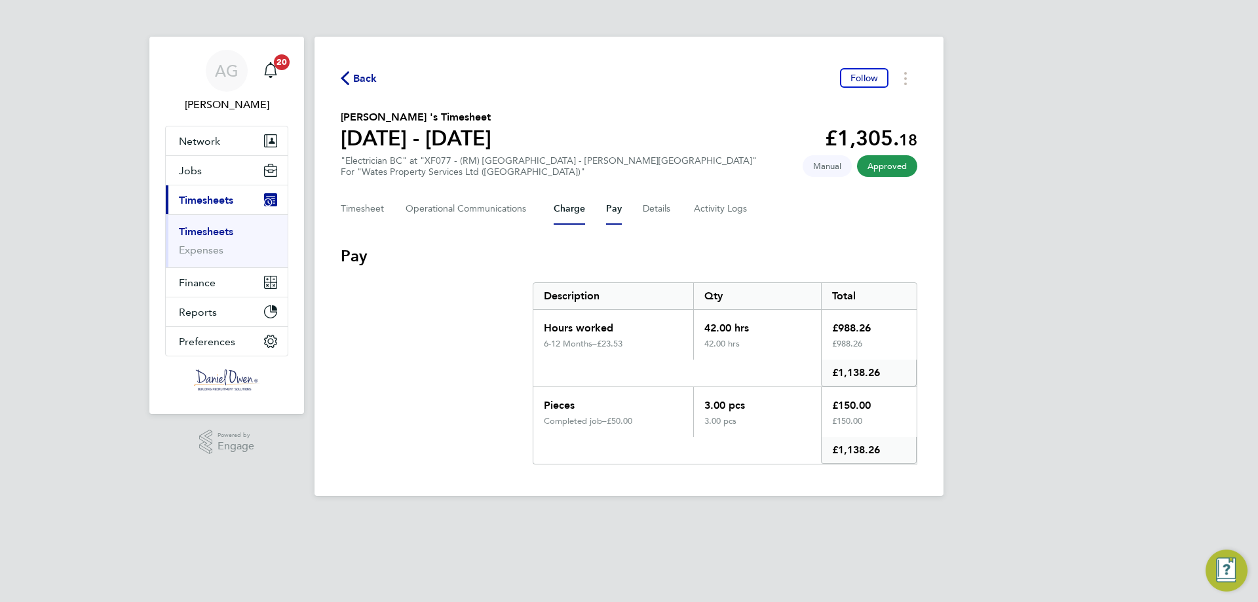
click at [558, 208] on button "Charge" at bounding box center [568, 208] width 31 height 31
click at [610, 206] on button "Pay" at bounding box center [614, 208] width 16 height 31
click at [576, 207] on button "Charge" at bounding box center [568, 208] width 31 height 31
click at [350, 214] on button "Timesheet" at bounding box center [363, 208] width 44 height 31
